Goal: Obtain resource: Download file/media

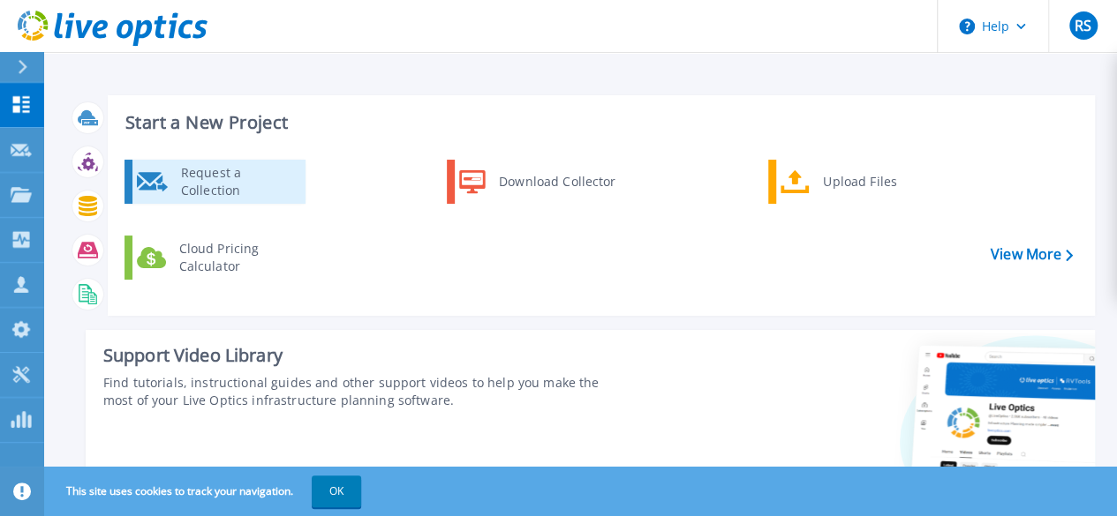
click at [247, 181] on div "Request a Collection" at bounding box center [236, 181] width 129 height 35
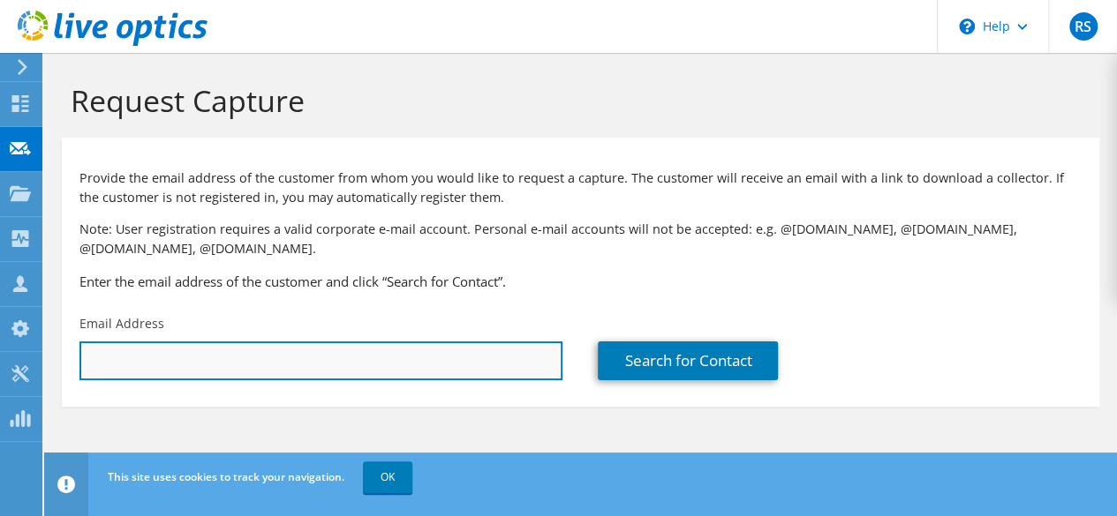
click at [169, 355] on input "text" at bounding box center [320, 361] width 483 height 39
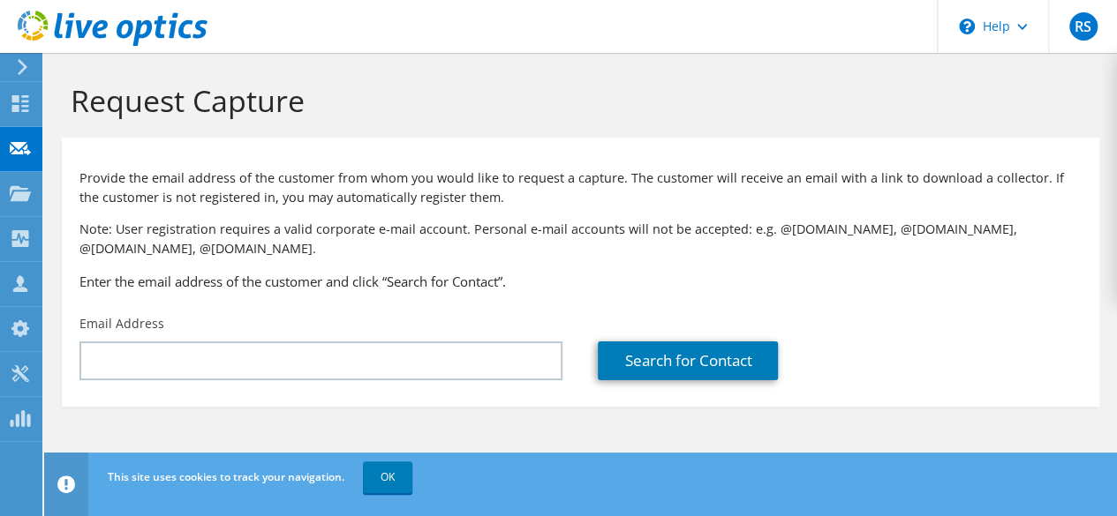
click at [302, 392] on section "Provide the email address of the customer from whom you would like to request a…" at bounding box center [580, 272] width 1037 height 269
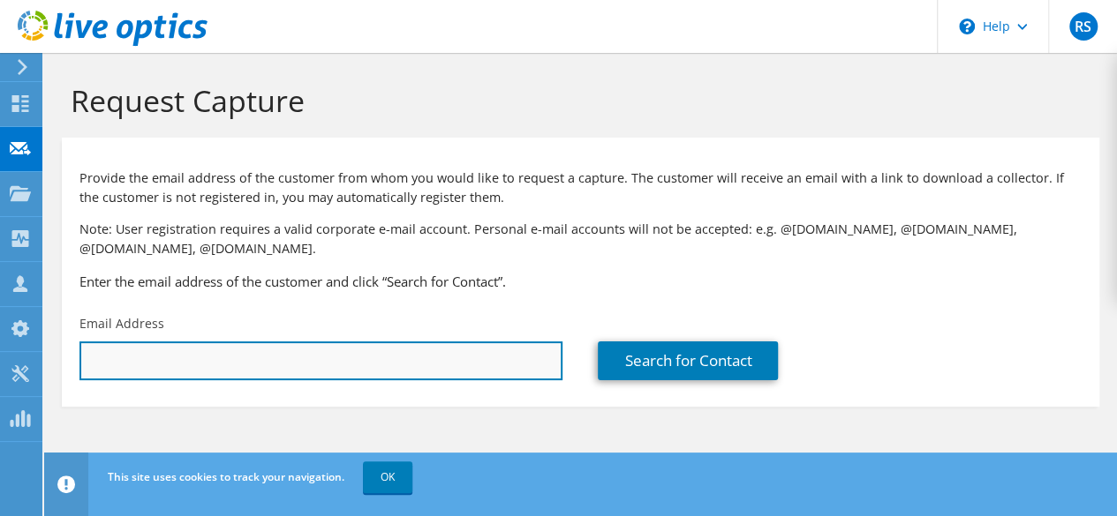
click at [308, 364] on input "text" at bounding box center [320, 361] width 483 height 39
click at [225, 359] on input "text" at bounding box center [320, 361] width 483 height 39
click at [164, 360] on input "text" at bounding box center [320, 361] width 483 height 39
paste input "arvind.kumar@ntfi.co.in"
type input "arvind.kumar@ntfi.co.in"
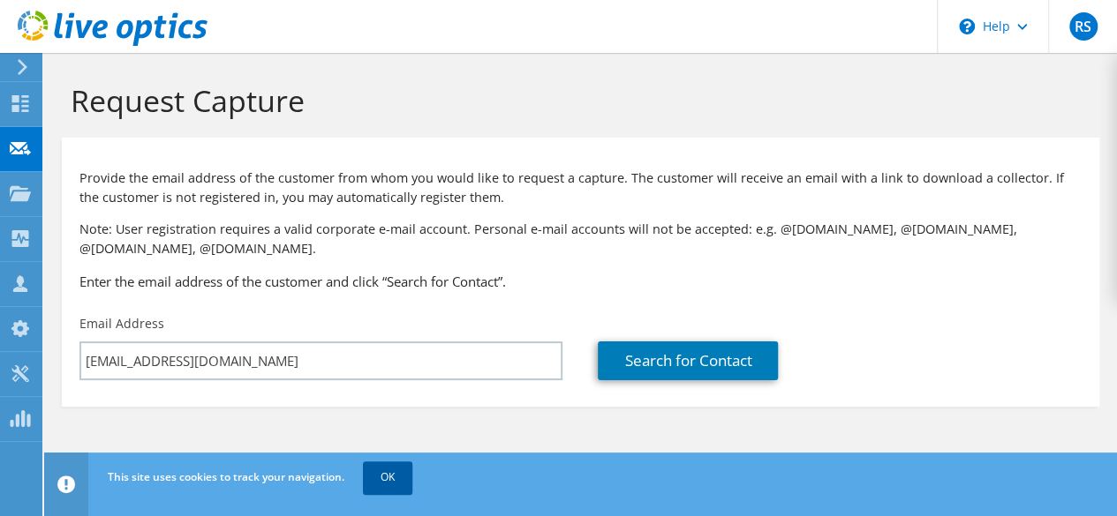
click at [389, 473] on link "OK" at bounding box center [387, 478] width 49 height 32
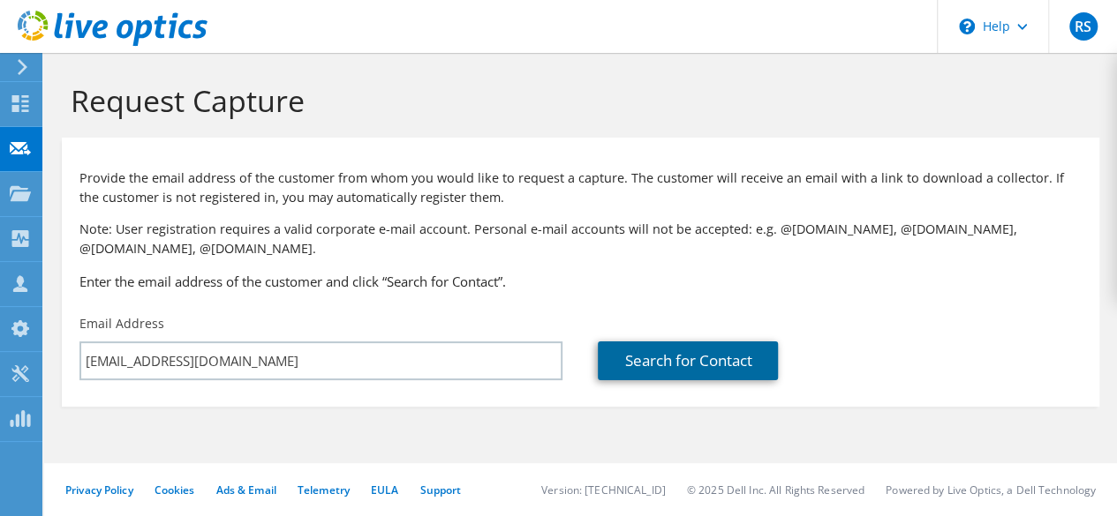
click at [671, 358] on link "Search for Contact" at bounding box center [688, 361] width 180 height 39
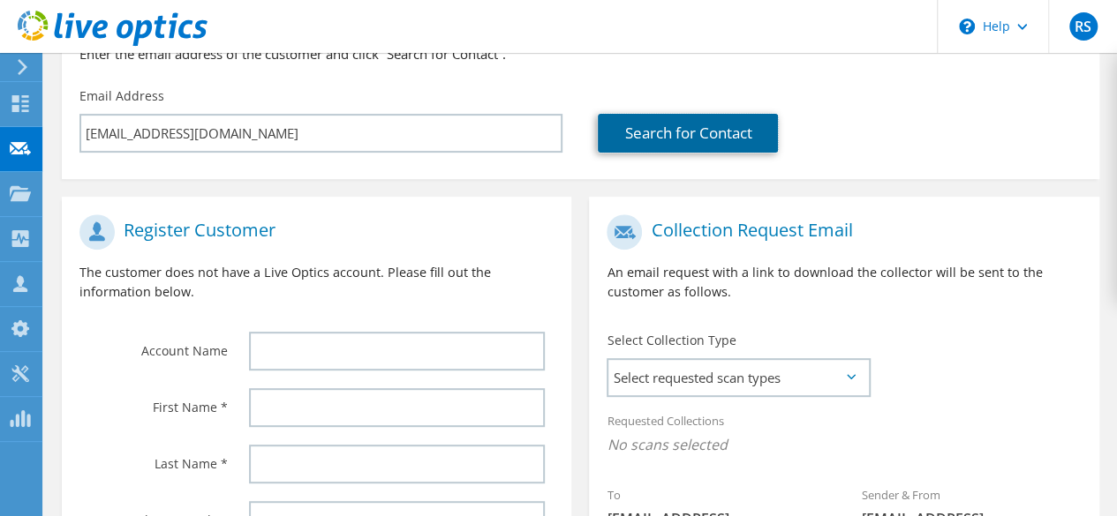
scroll to position [231, 0]
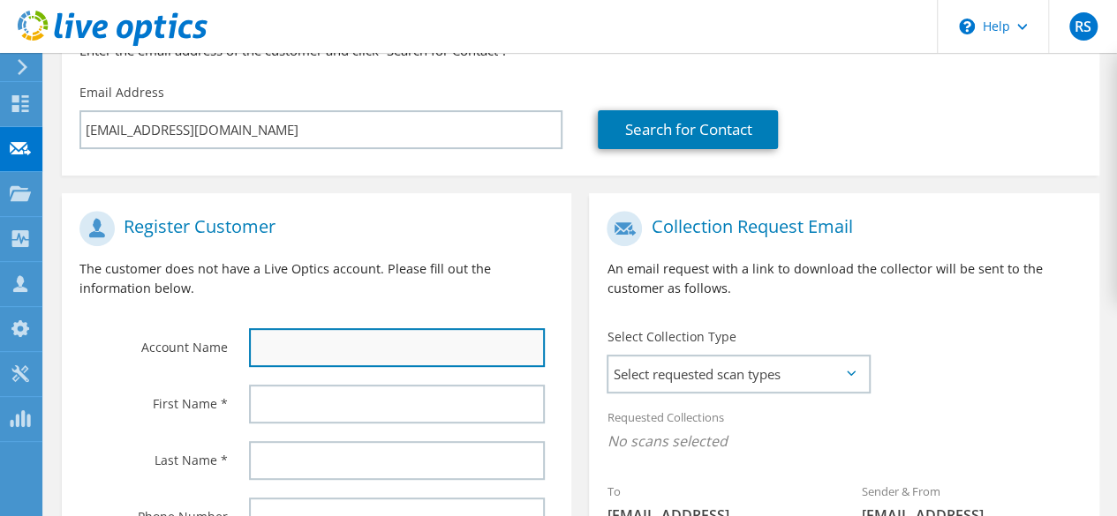
click at [338, 348] on input "text" at bounding box center [397, 347] width 296 height 39
type input "N"
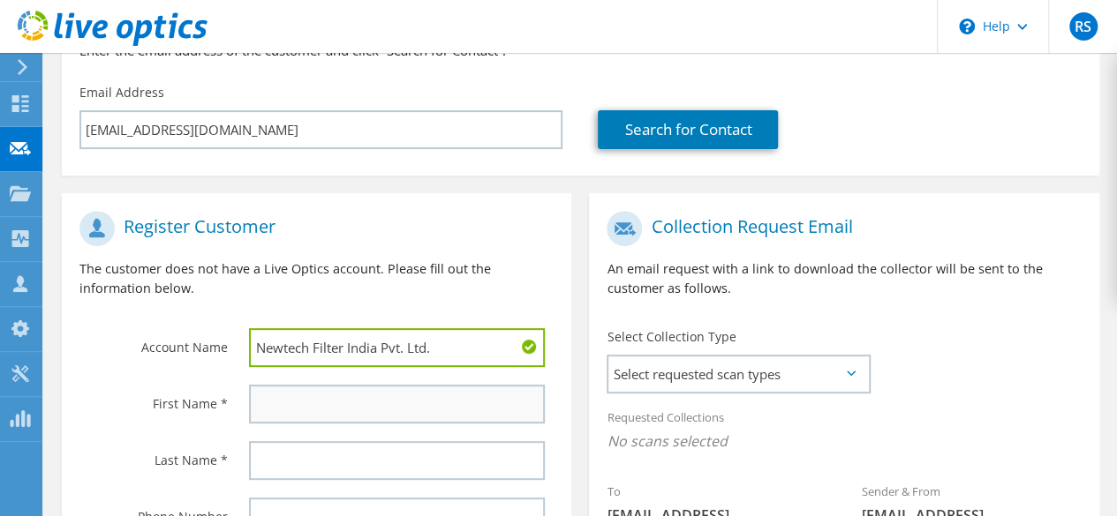
type input "Newtech Filter India Pvt. Ltd."
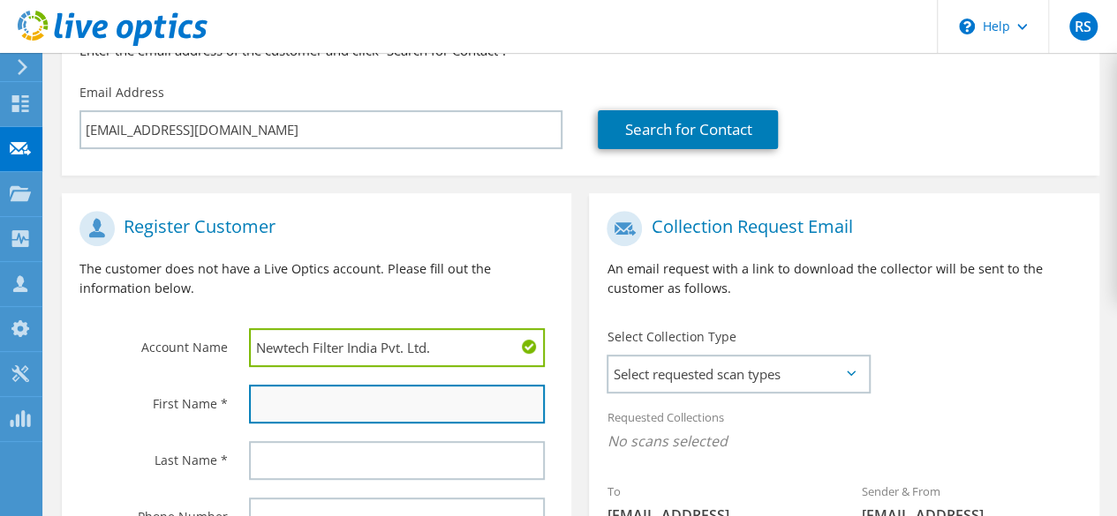
click at [297, 403] on input "text" at bounding box center [397, 404] width 296 height 39
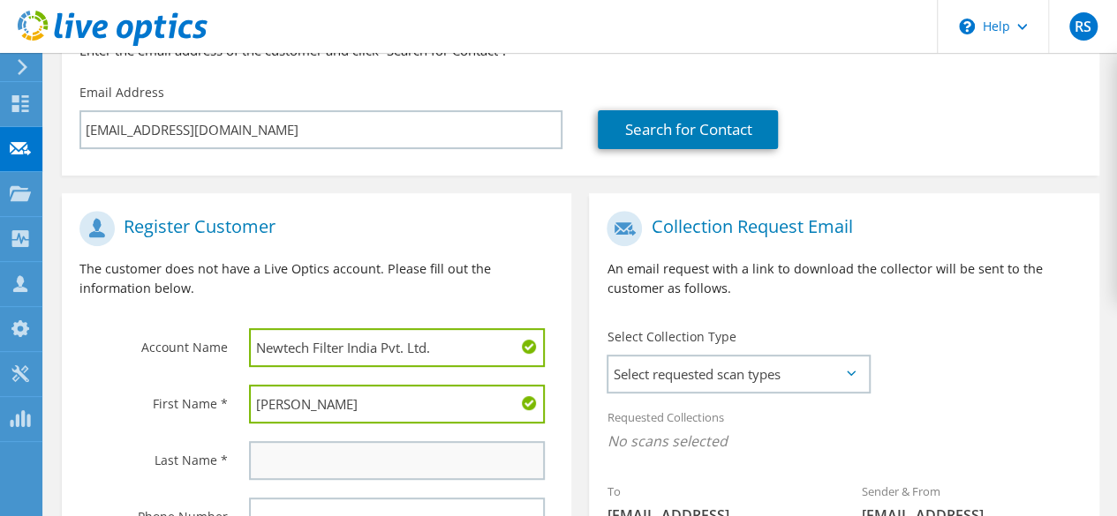
type input "Arvind"
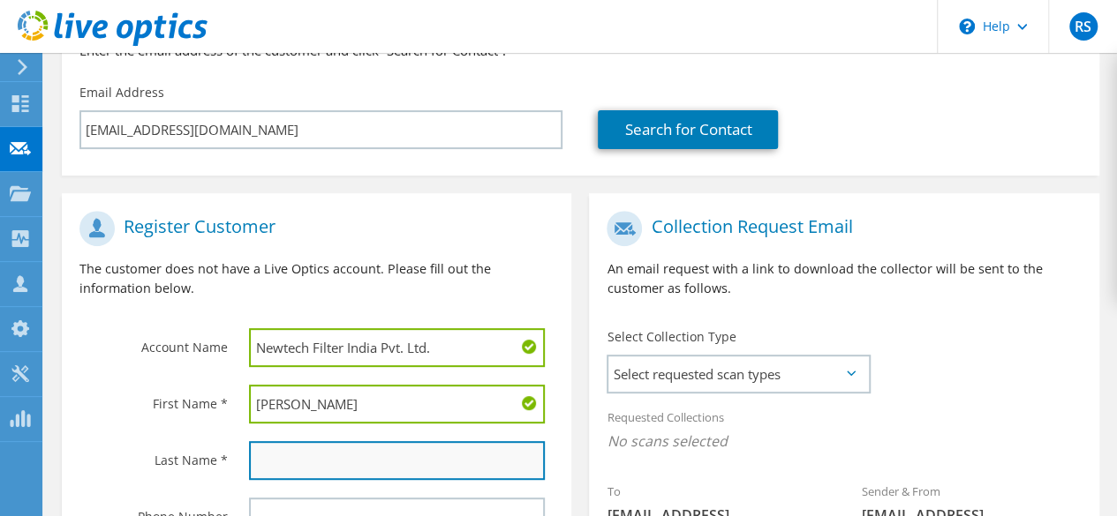
click at [279, 463] on input "text" at bounding box center [397, 460] width 296 height 39
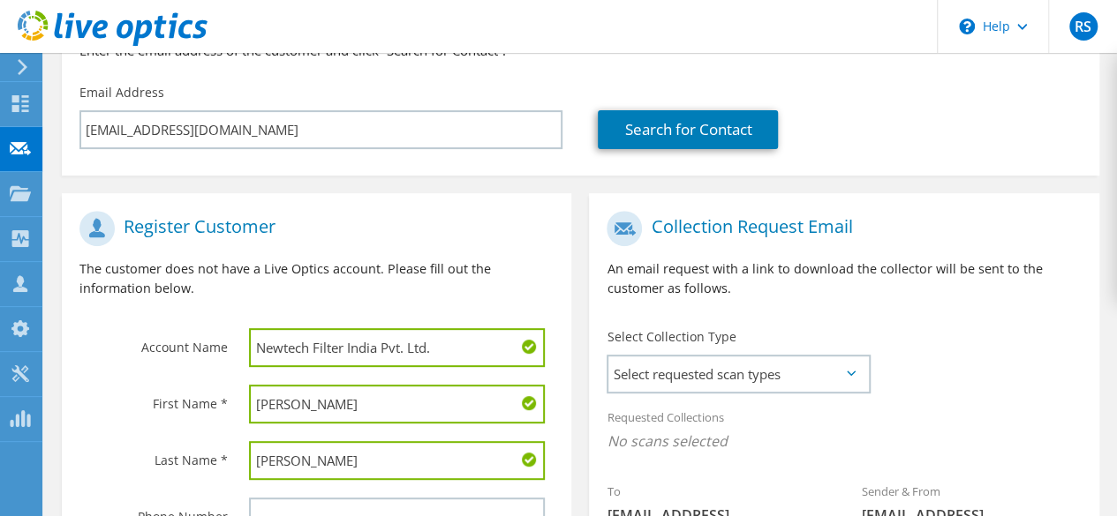
type input "Kumar"
click at [158, 494] on div "Phone Number" at bounding box center [147, 516] width 170 height 55
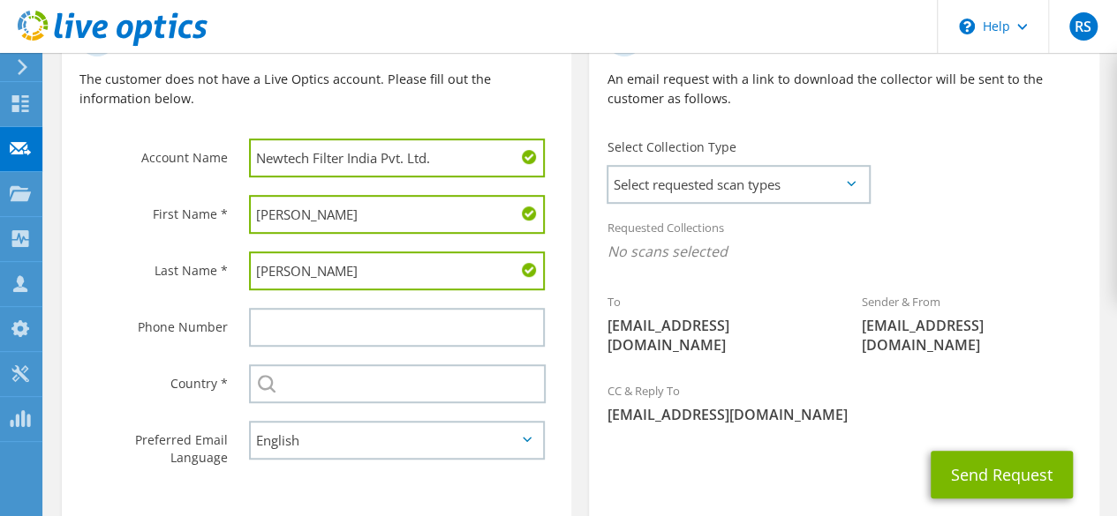
scroll to position [438, 0]
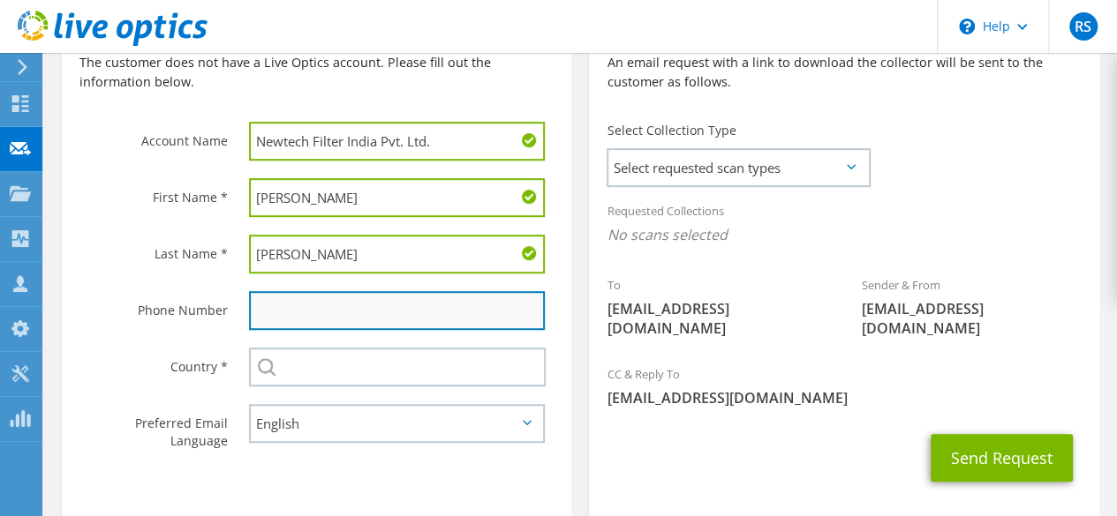
click at [376, 315] on input "text" at bounding box center [397, 310] width 296 height 39
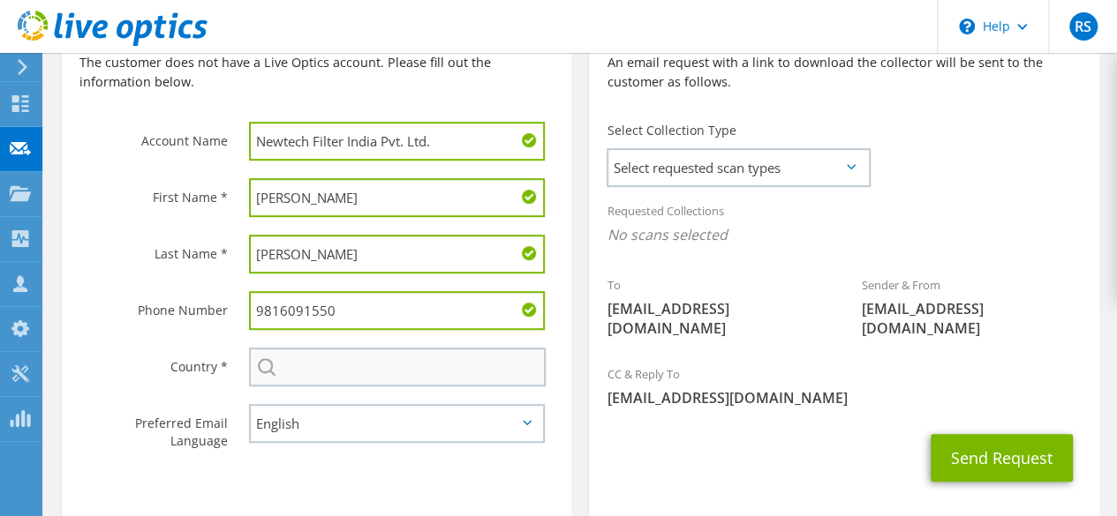
type input "9816091550"
click at [316, 378] on input "text" at bounding box center [397, 367] width 297 height 39
type input "India"
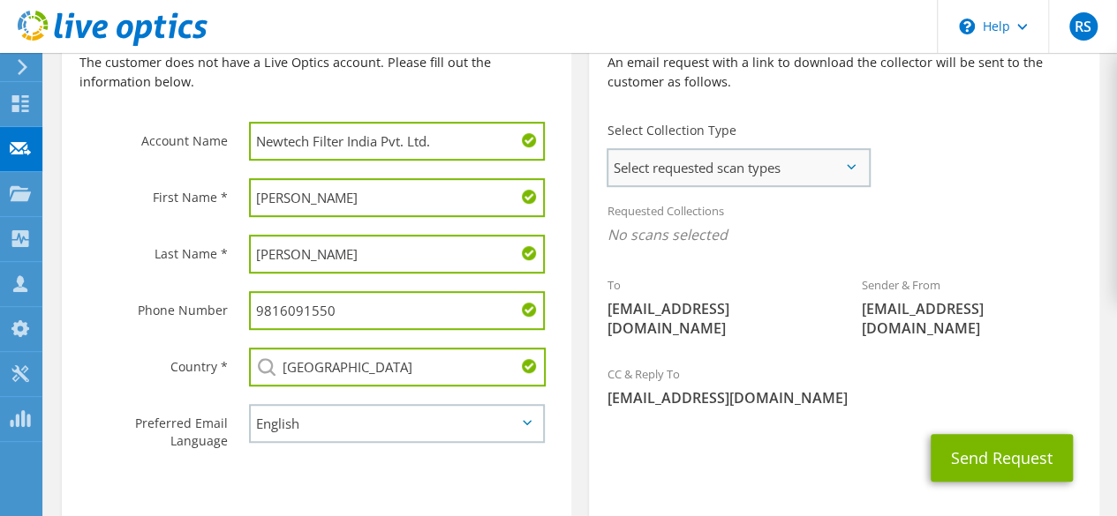
click at [689, 167] on span "Select requested scan types" at bounding box center [738, 167] width 260 height 35
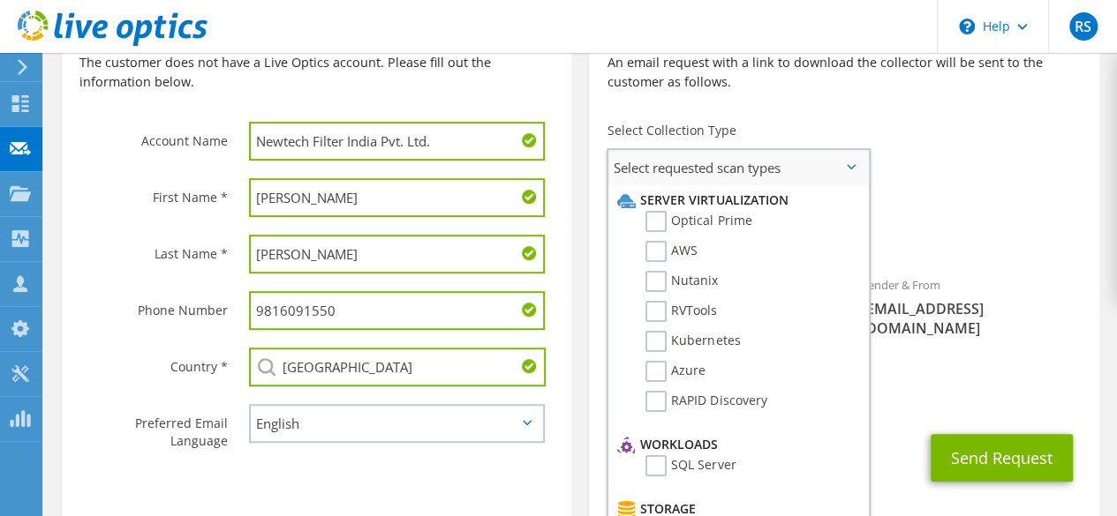
scroll to position [840, 0]
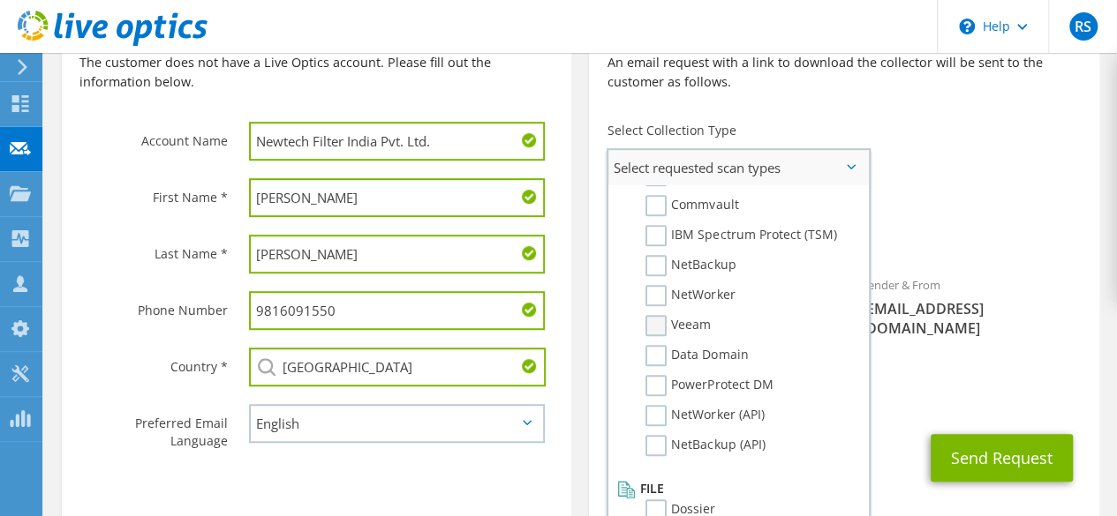
click at [652, 320] on label "Veeam" at bounding box center [677, 325] width 65 height 21
click at [0, 0] on input "Veeam" at bounding box center [0, 0] width 0 height 0
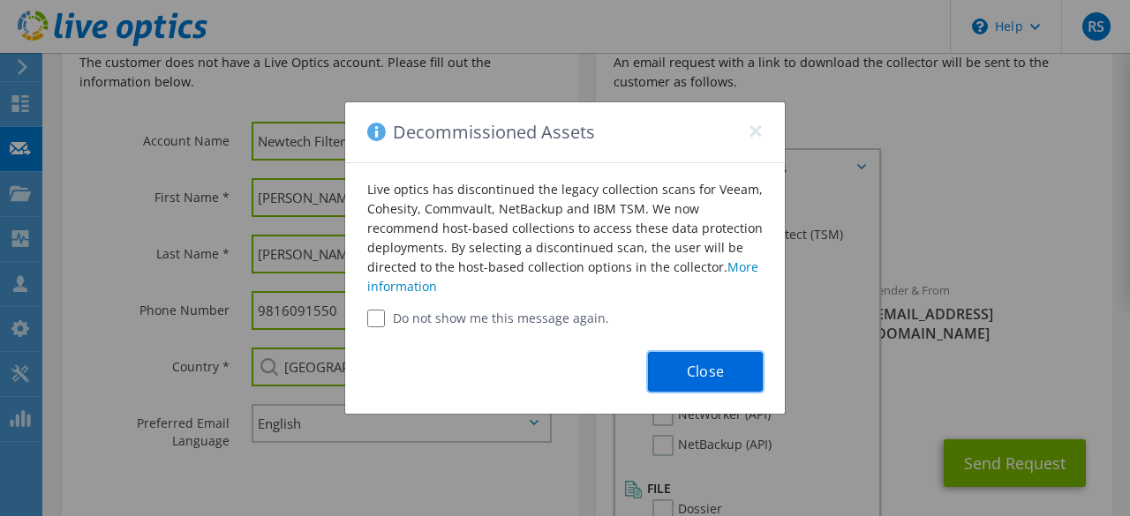
click at [684, 377] on button "Close" at bounding box center [705, 372] width 115 height 40
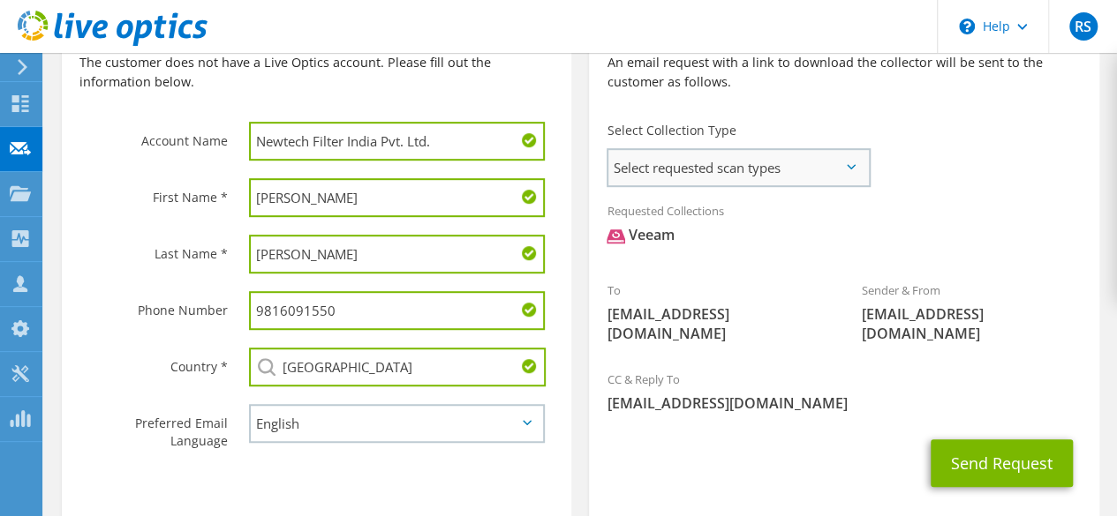
click at [869, 165] on div "Select requested scan types Server Virtualization Optical Prime AWS Nutanix SC" at bounding box center [739, 167] width 264 height 39
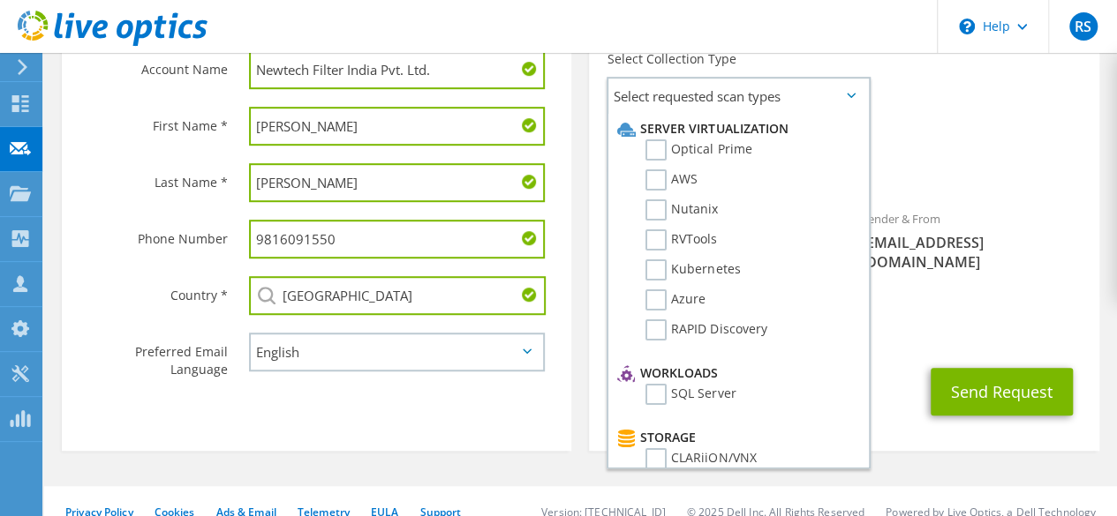
scroll to position [514, 0]
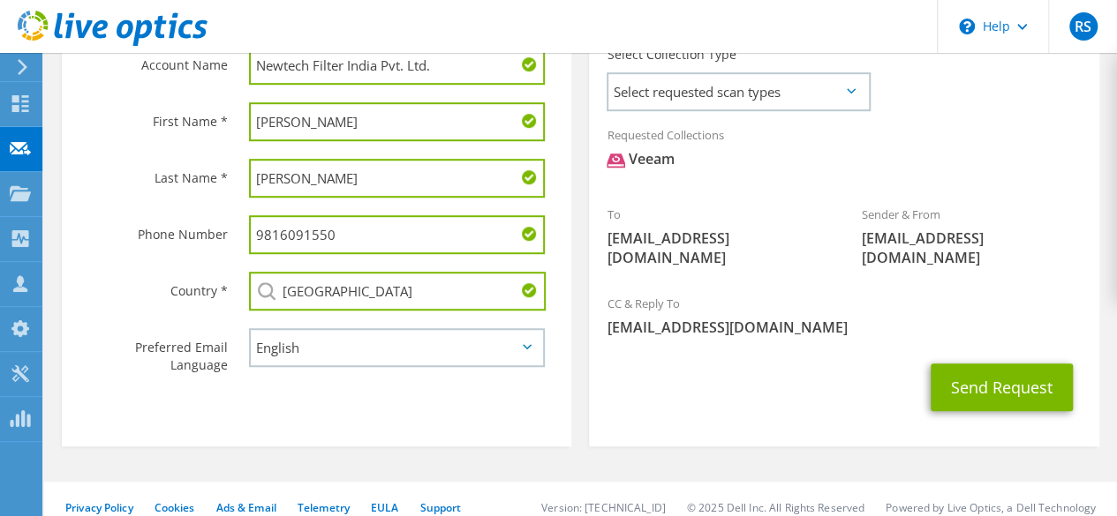
click at [851, 92] on icon at bounding box center [851, 90] width 9 height 5
click at [848, 87] on span "Select requested scan types" at bounding box center [738, 91] width 260 height 35
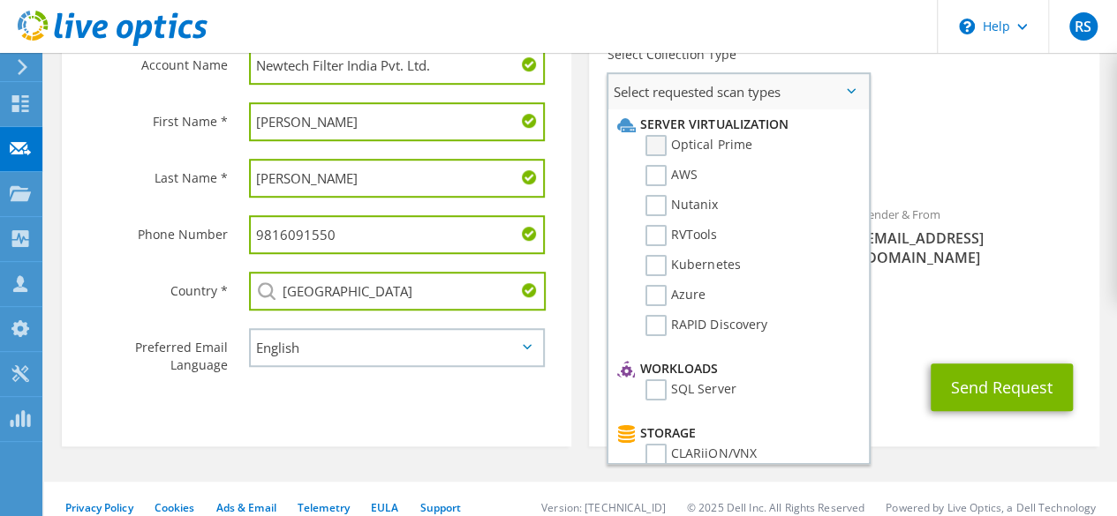
click at [660, 145] on label "Optical Prime" at bounding box center [698, 145] width 106 height 21
click at [0, 0] on input "Optical Prime" at bounding box center [0, 0] width 0 height 0
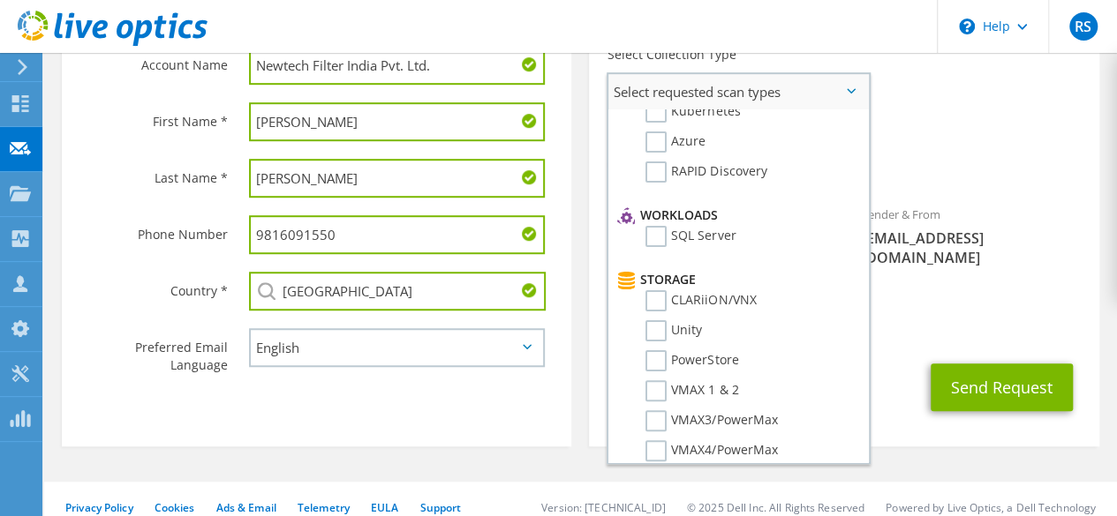
scroll to position [158, 0]
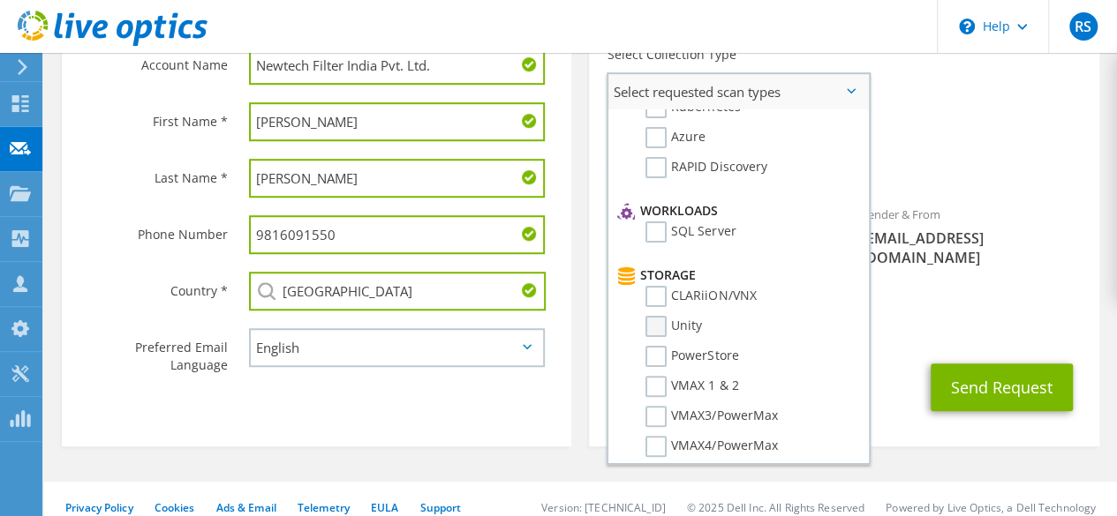
click at [653, 330] on label "Unity" at bounding box center [673, 326] width 57 height 21
click at [0, 0] on input "Unity" at bounding box center [0, 0] width 0 height 0
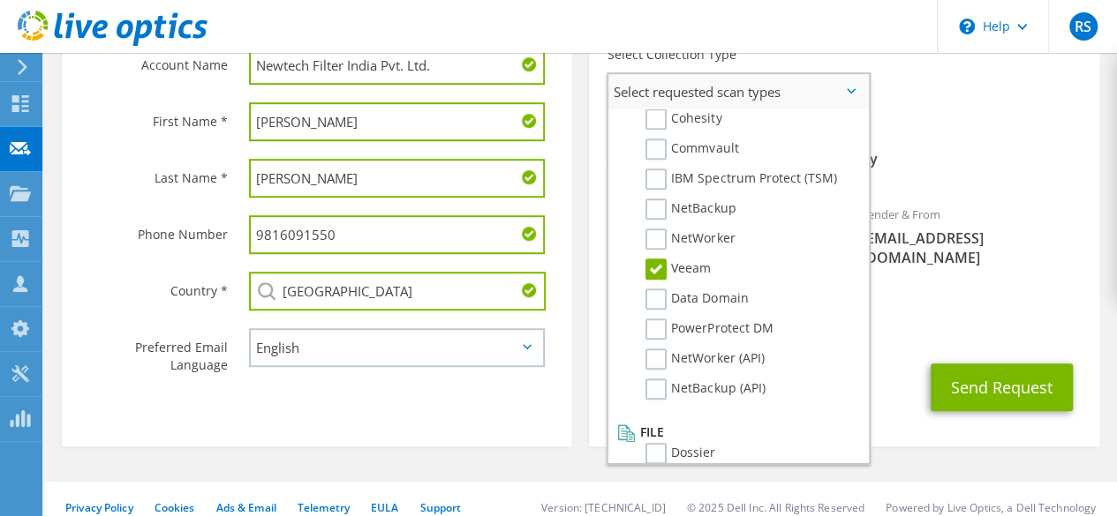
scroll to position [840, 0]
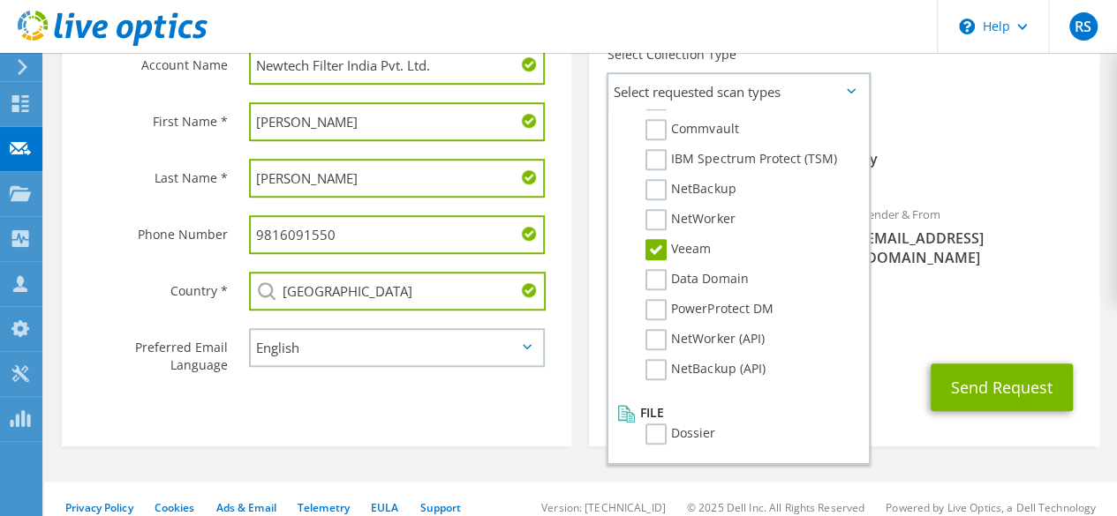
click at [923, 419] on section "Collection Request Email An email request with a link to download the collector…" at bounding box center [843, 179] width 509 height 536
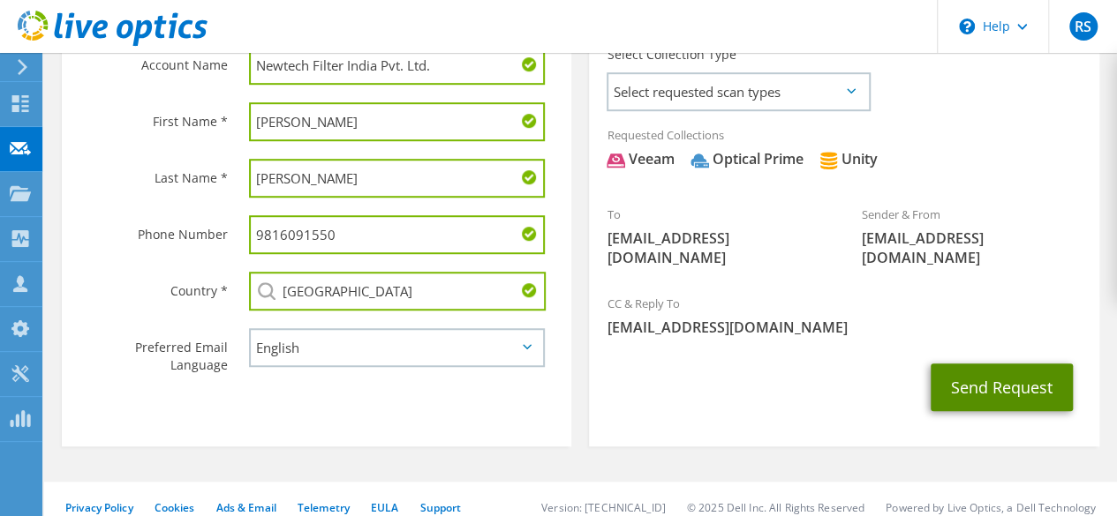
click at [959, 366] on button "Send Request" at bounding box center [1002, 388] width 142 height 48
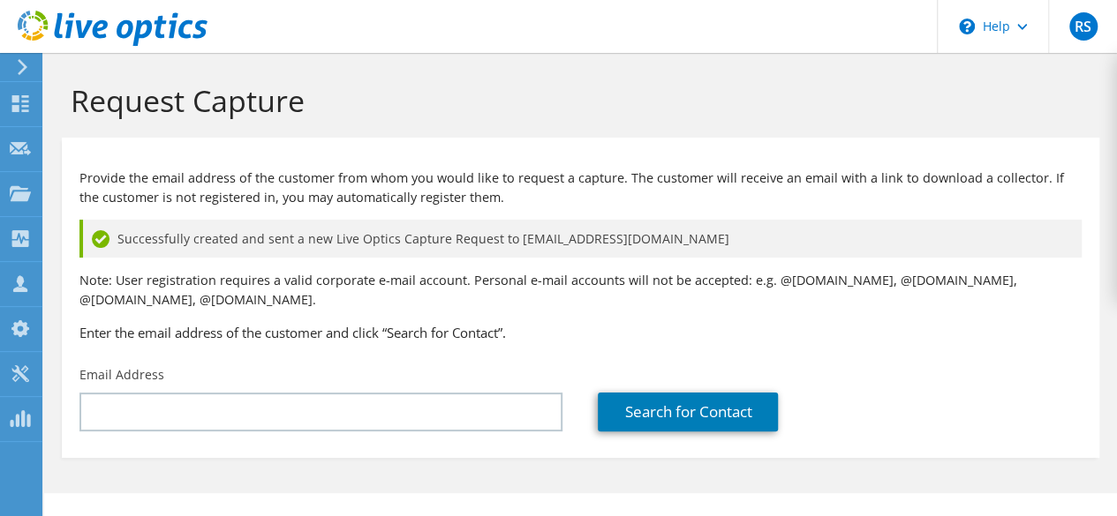
click at [23, 64] on use at bounding box center [23, 67] width 10 height 16
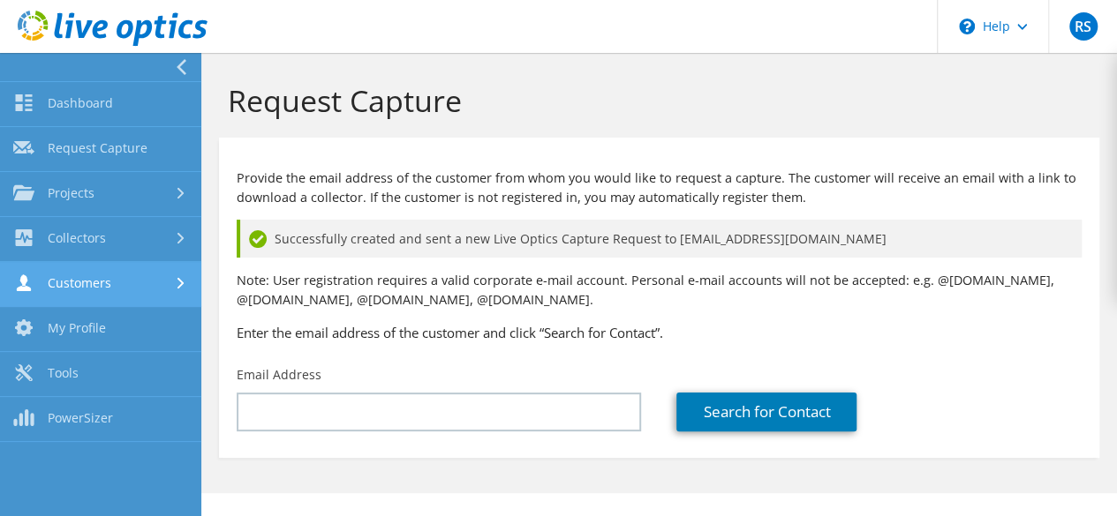
click at [83, 284] on link "Customers" at bounding box center [100, 284] width 201 height 45
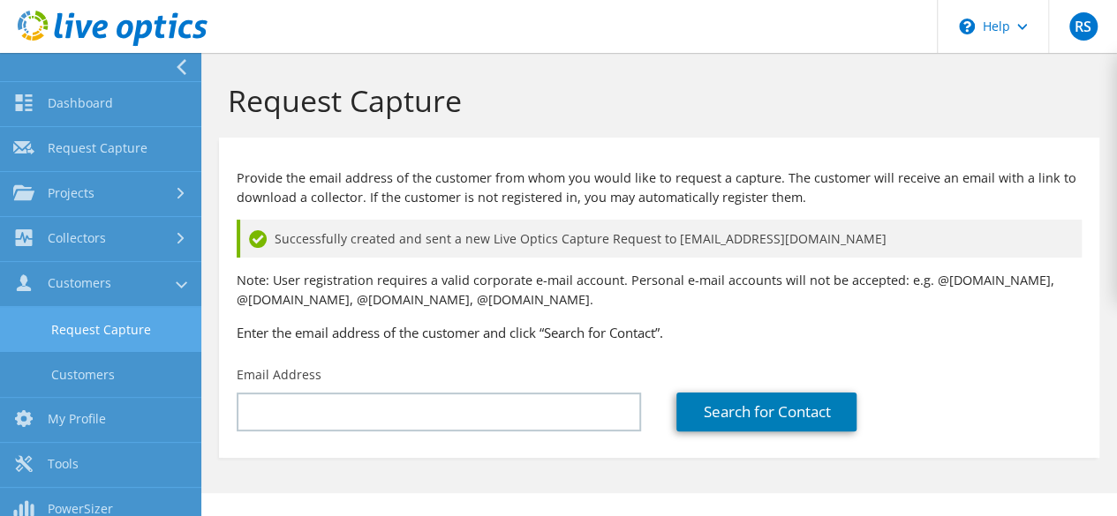
click at [92, 329] on link "Request Capture" at bounding box center [100, 329] width 201 height 45
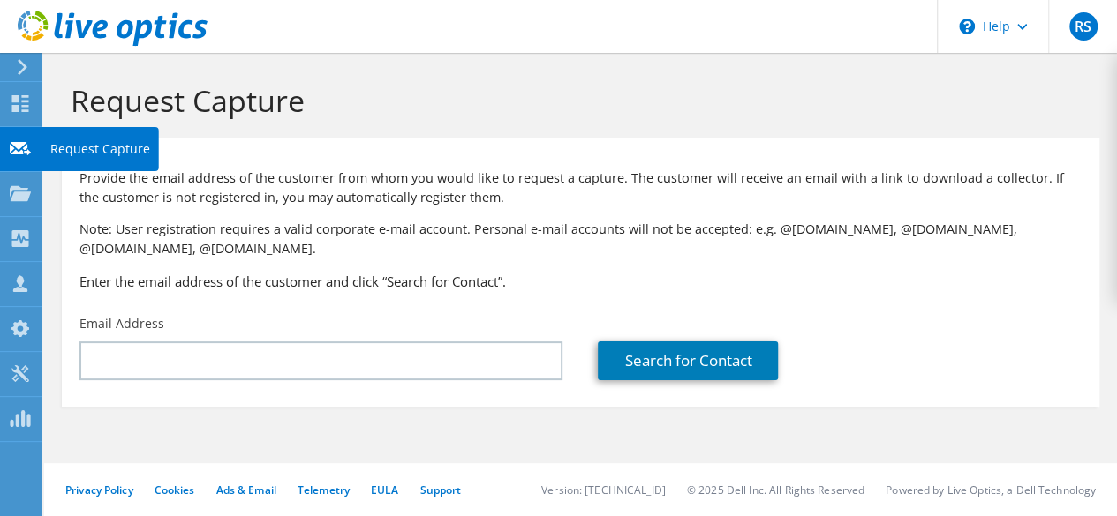
click at [19, 154] on use at bounding box center [20, 147] width 21 height 13
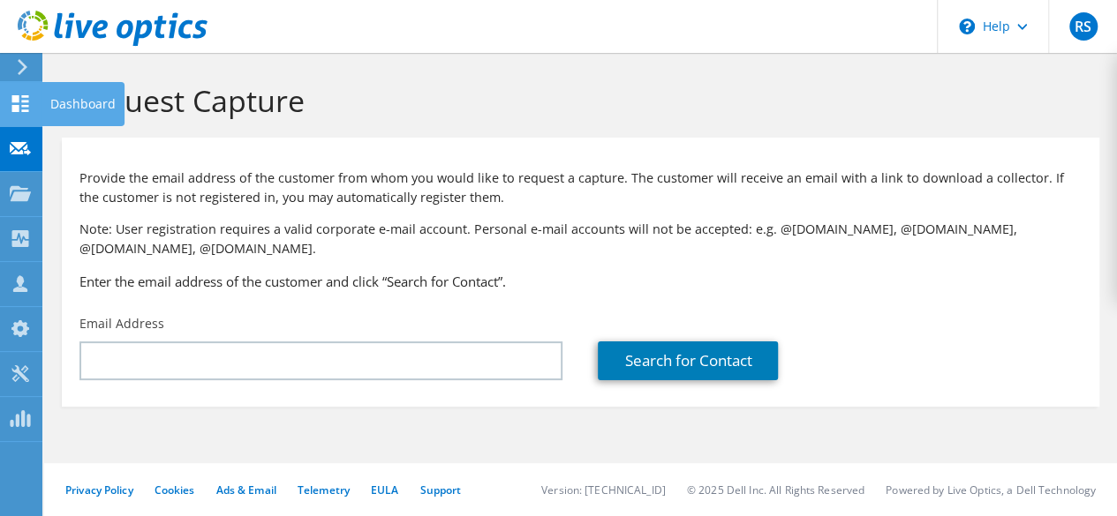
click at [26, 102] on use at bounding box center [20, 103] width 17 height 17
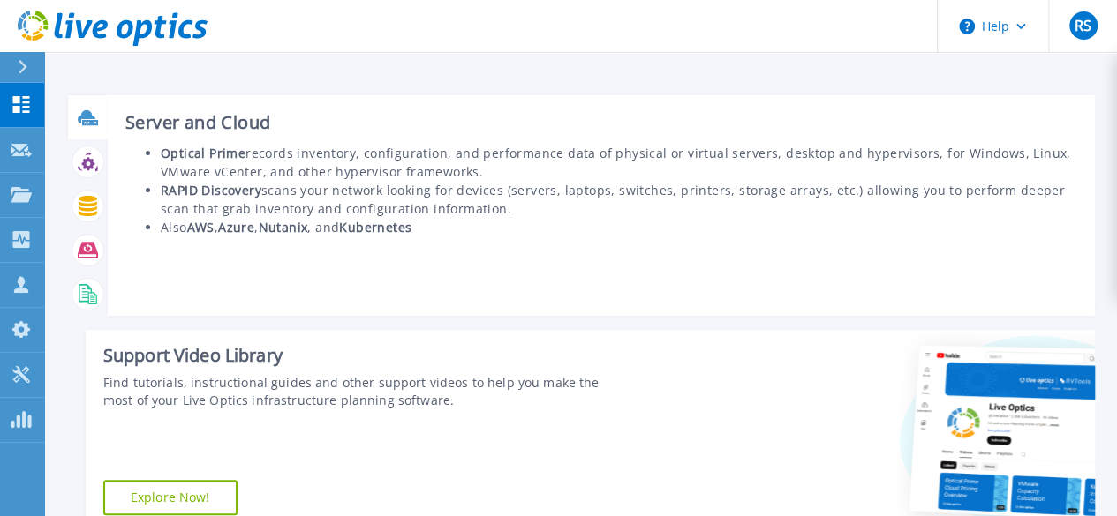
click at [93, 120] on icon at bounding box center [90, 122] width 16 height 5
click at [83, 116] on icon at bounding box center [87, 115] width 18 height 13
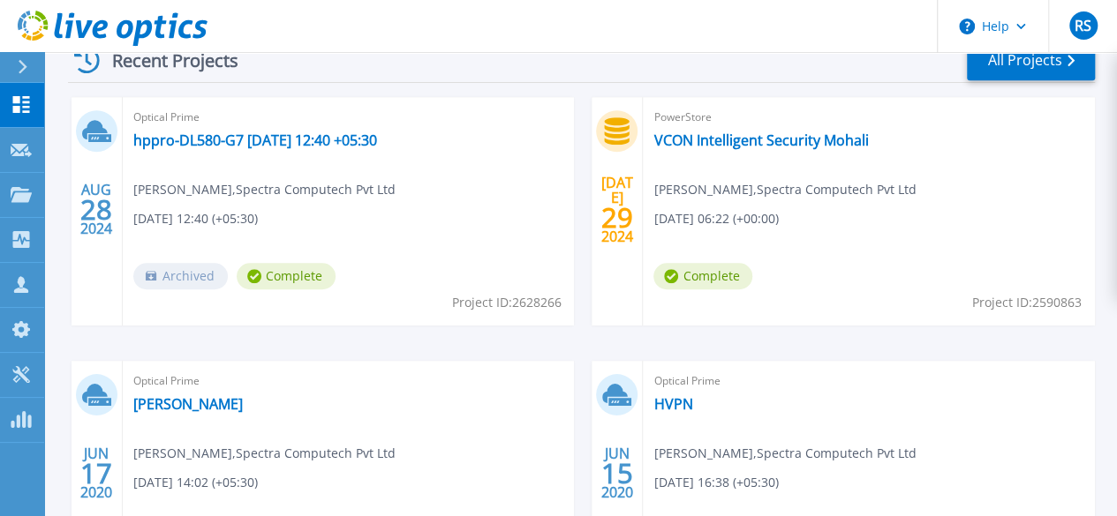
scroll to position [514, 0]
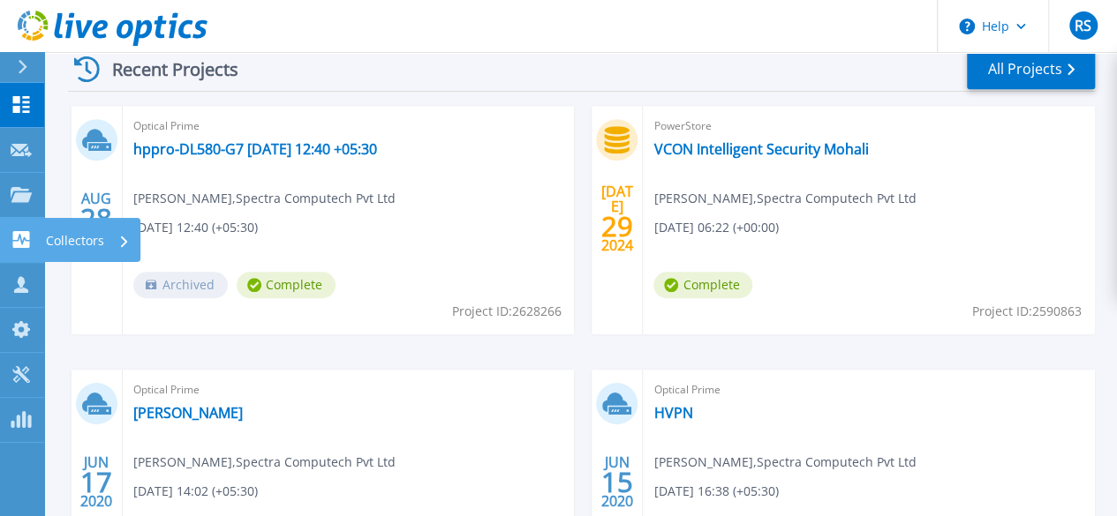
click at [79, 243] on p "Collectors" at bounding box center [75, 241] width 58 height 46
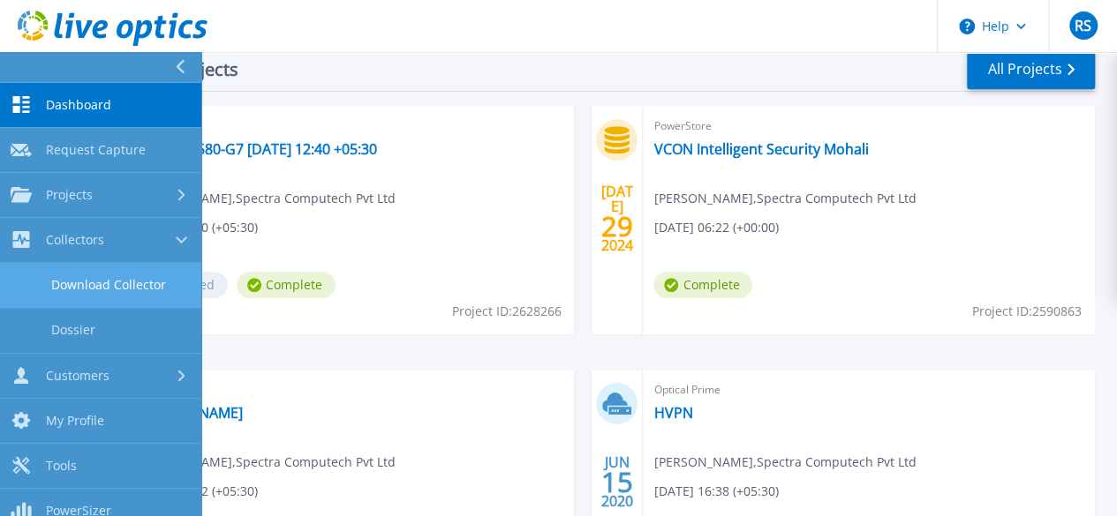
click at [132, 286] on link "Download Collector" at bounding box center [100, 285] width 201 height 45
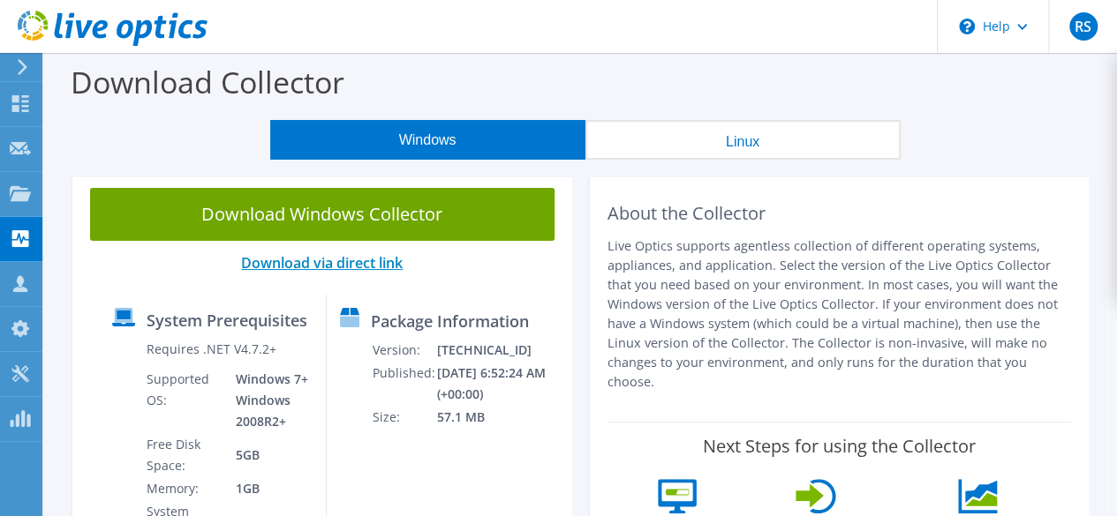
click at [294, 264] on link "Download via direct link" at bounding box center [322, 262] width 162 height 19
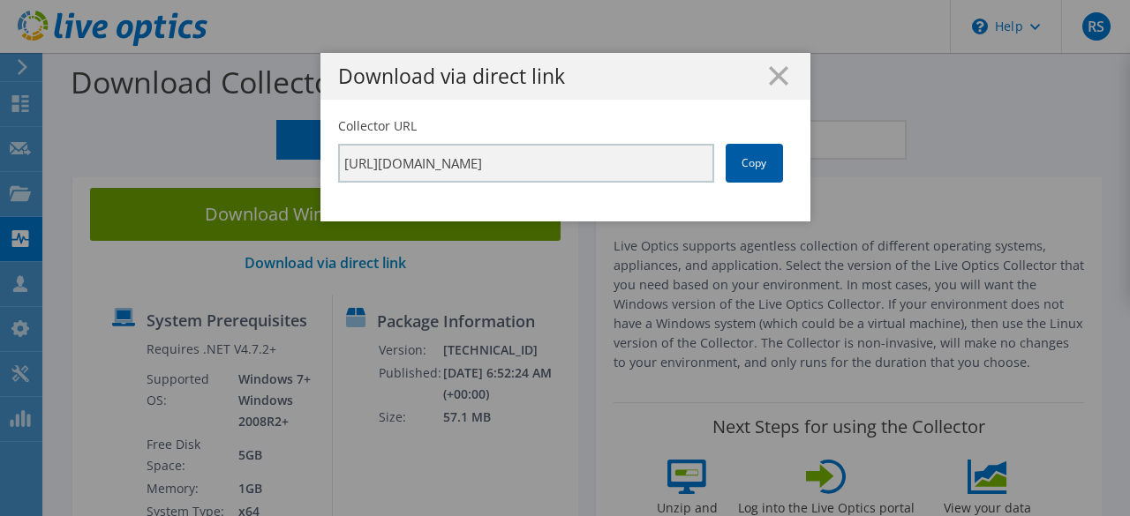
click at [754, 160] on link "Copy" at bounding box center [754, 163] width 57 height 39
click at [769, 76] on icon at bounding box center [778, 75] width 19 height 19
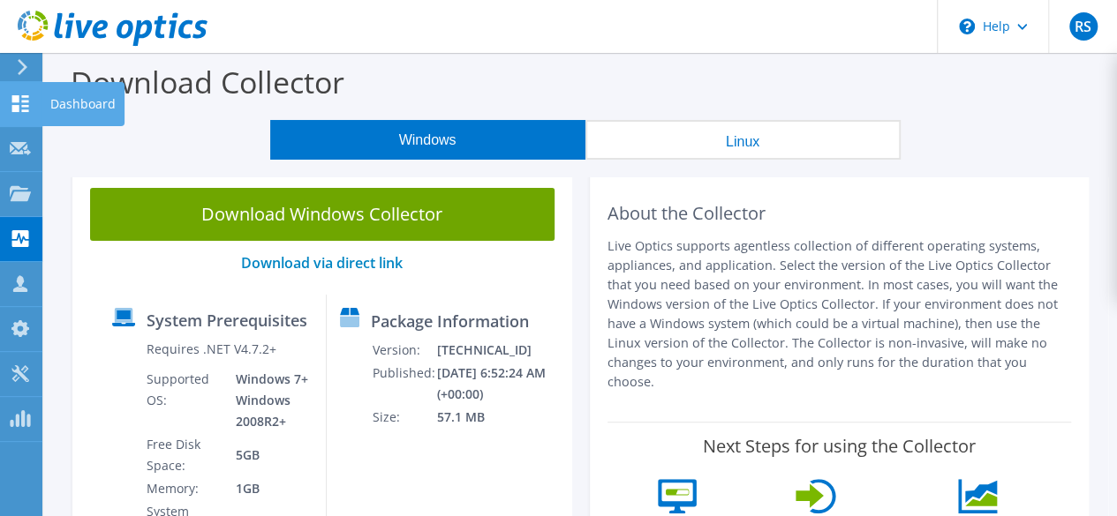
click at [25, 107] on icon at bounding box center [20, 103] width 21 height 17
